Goal: Information Seeking & Learning: Understand process/instructions

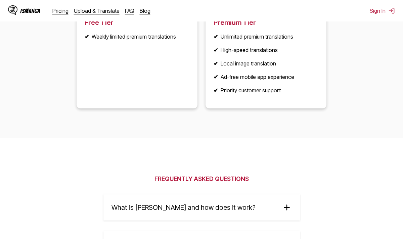
scroll to position [984, 0]
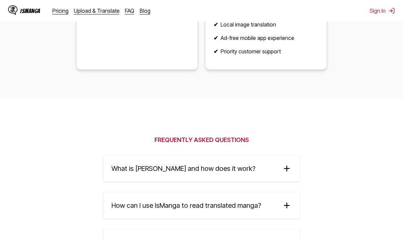
click at [211, 170] on span "What is [PERSON_NAME] and how does it work?" at bounding box center [183, 168] width 144 height 8
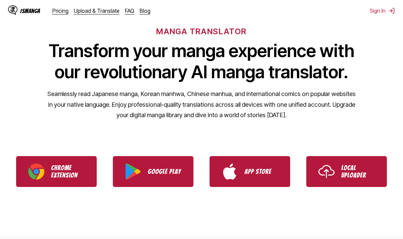
scroll to position [47, 0]
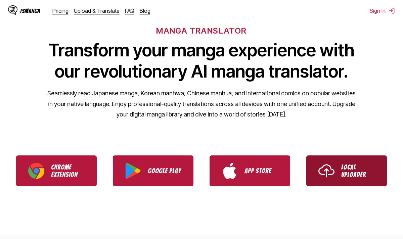
click at [348, 165] on p "Local Uploader" at bounding box center [358, 170] width 34 height 15
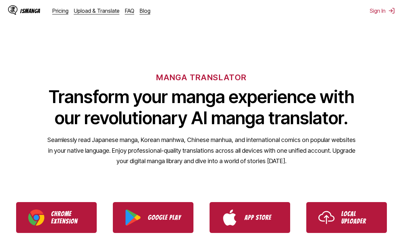
click at [69, 16] on div "IsManga Pricing Upload & Translate FAQ Blog" at bounding box center [82, 10] width 148 height 21
click at [62, 13] on link "Pricing" at bounding box center [60, 10] width 16 height 7
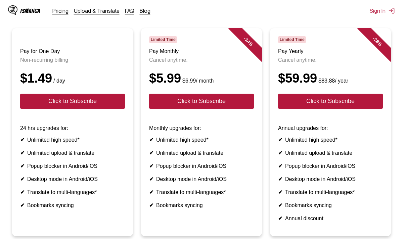
scroll to position [66, 0]
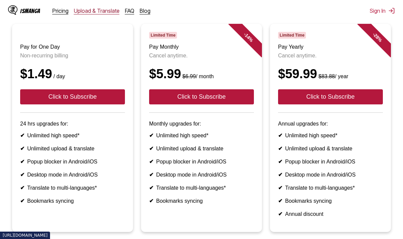
click at [87, 10] on link "Upload & Translate" at bounding box center [97, 10] width 46 height 7
